Goal: Check status: Check status

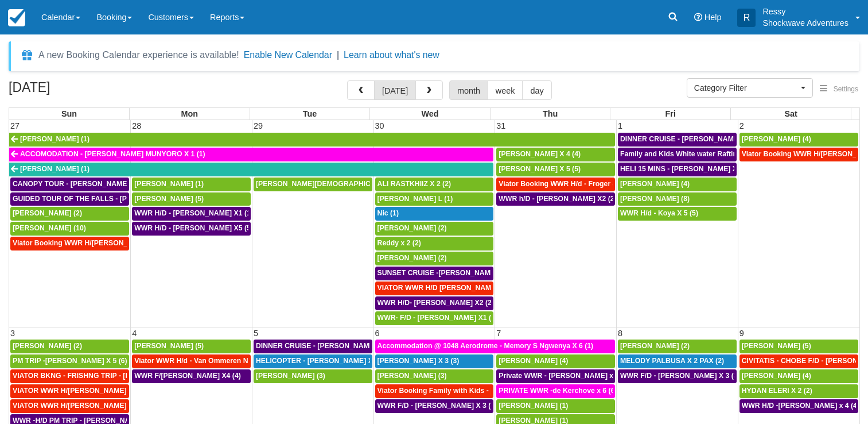
select select
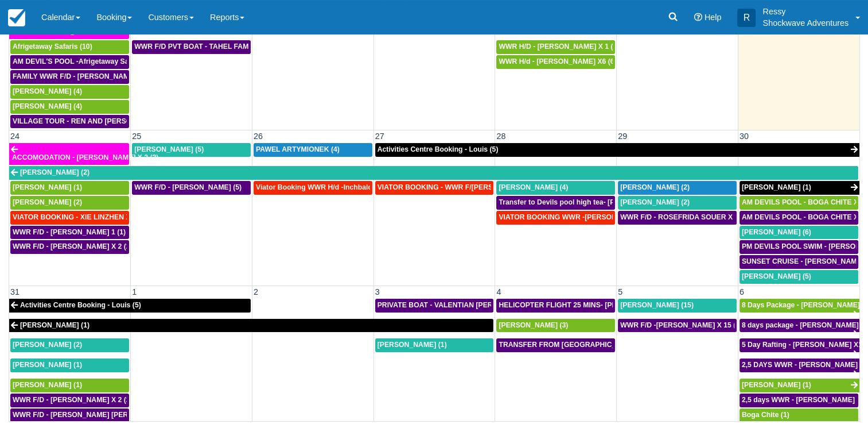
scroll to position [696, 0]
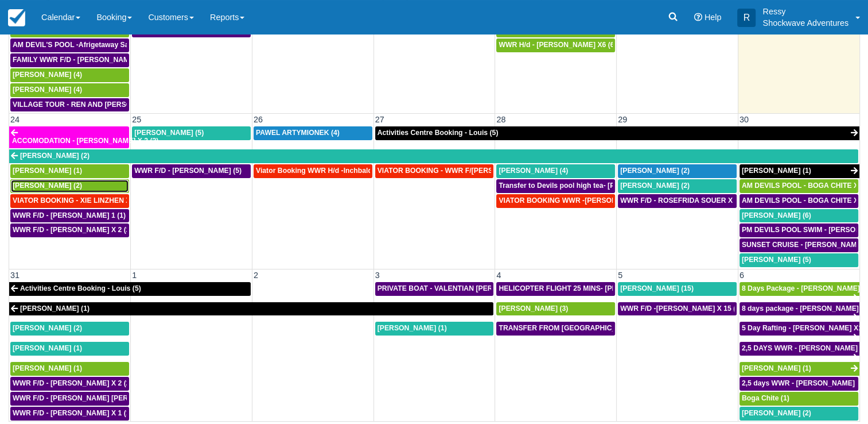
click at [44, 181] on span "[PERSON_NAME] (2)" at bounding box center [47, 185] width 69 height 8
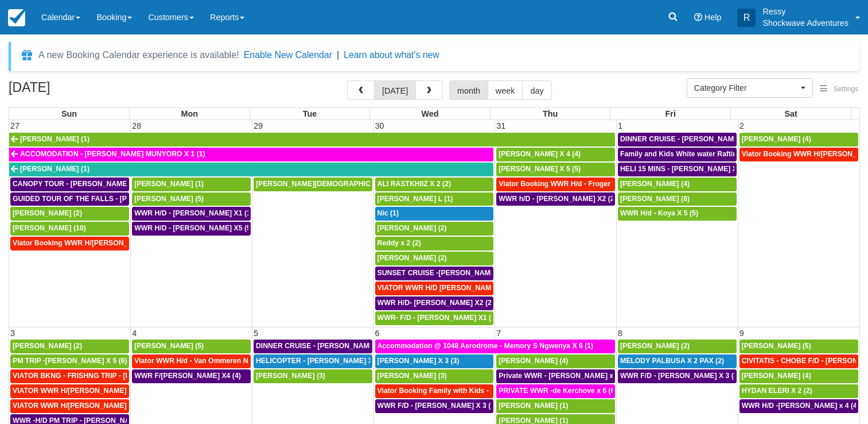
select select
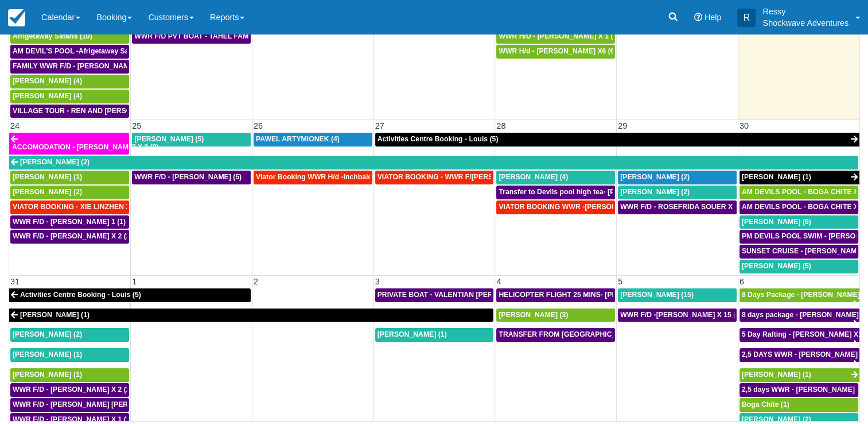
scroll to position [696, 0]
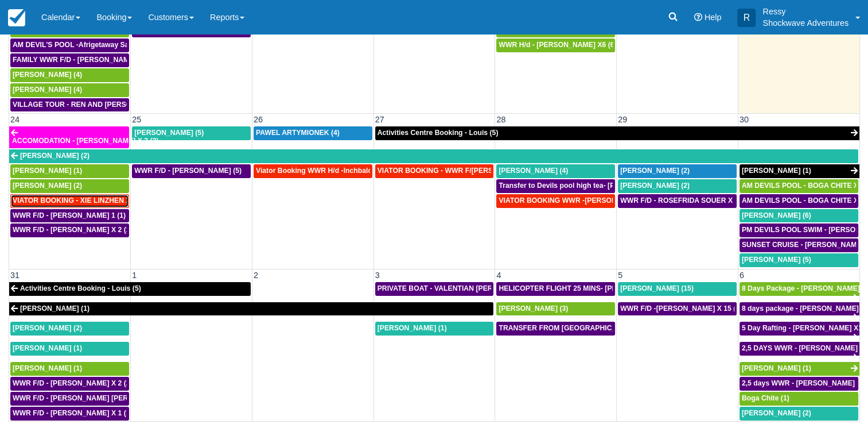
click at [60, 196] on span "VIATOR BOOKING - XIE LINZHEN X4 (4)" at bounding box center [79, 200] width 133 height 8
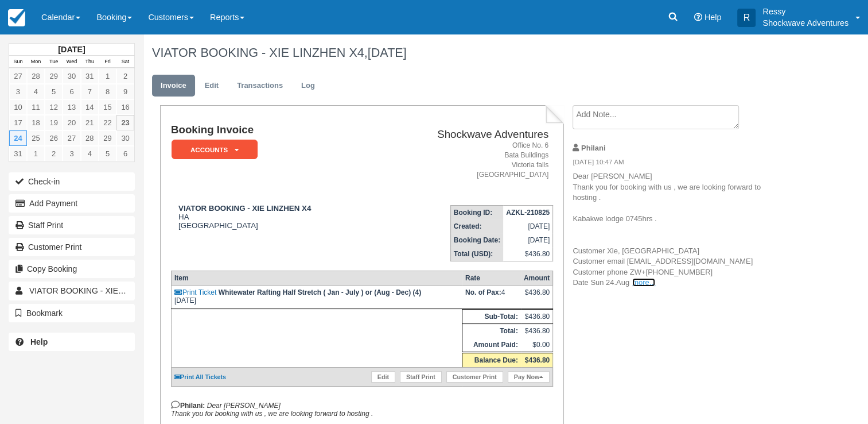
click at [639, 286] on link "more..." at bounding box center [643, 282] width 23 height 9
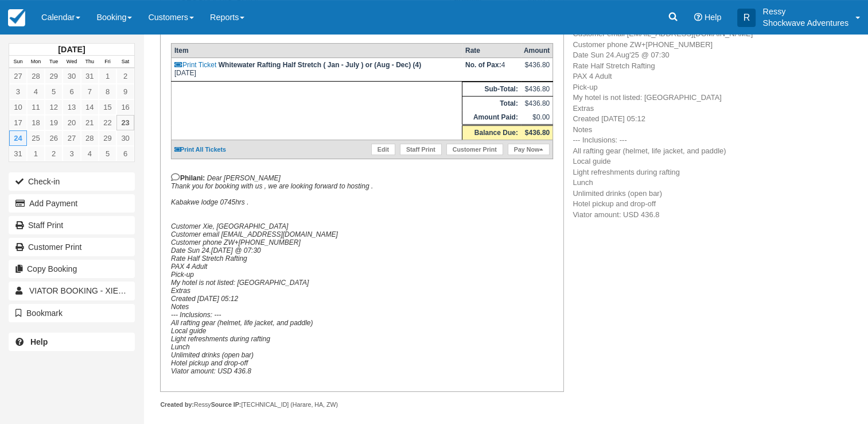
scroll to position [228, 0]
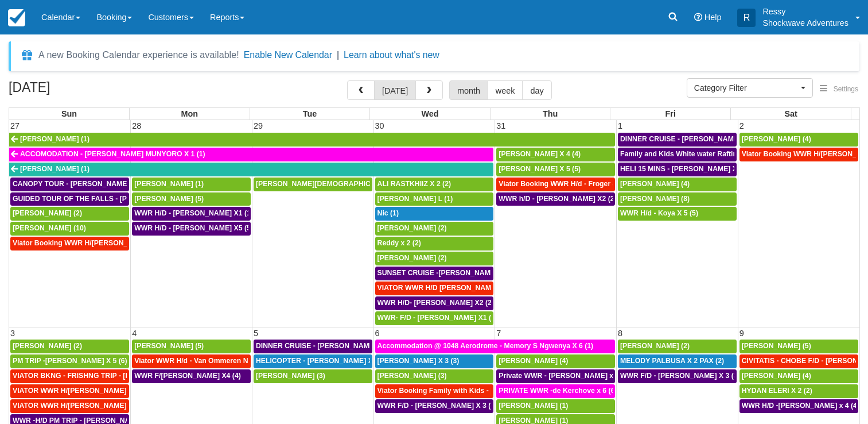
select select
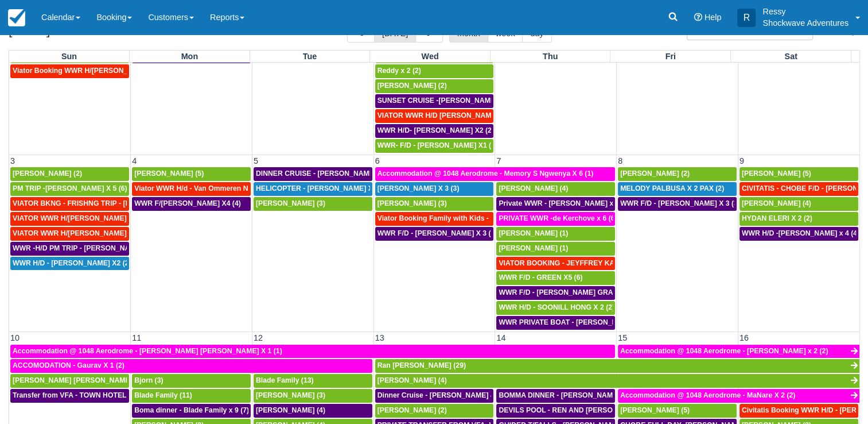
scroll to position [172, 0]
